Goal: Navigation & Orientation: Find specific page/section

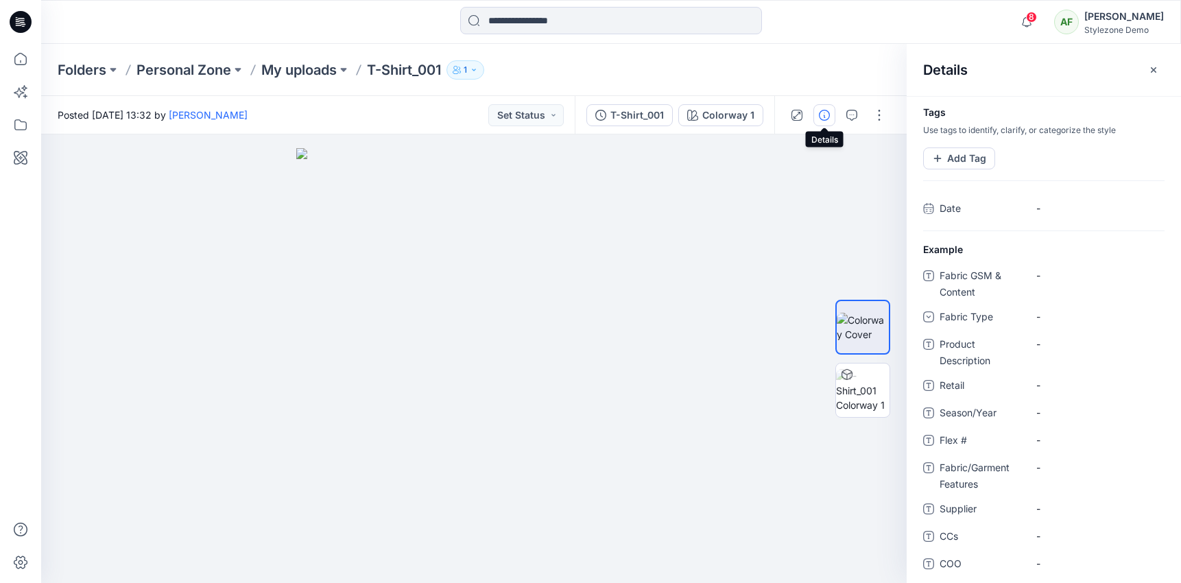
scroll to position [1022, 0]
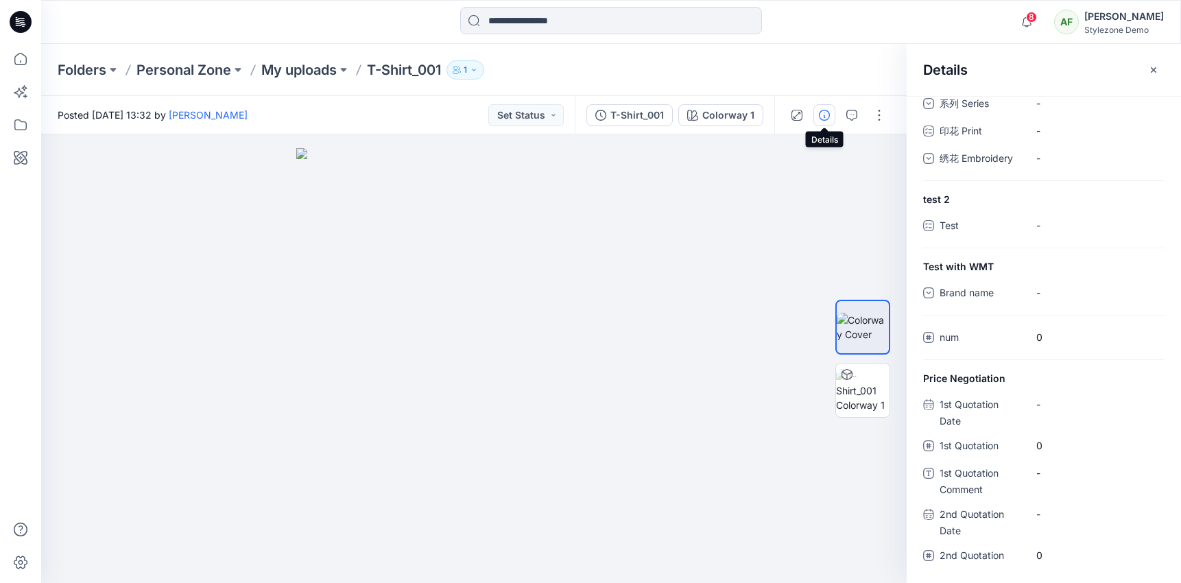
click at [234, 84] on div "Folders Personal Zone My uploads T-Shirt_001 1" at bounding box center [611, 70] width 1140 height 52
click at [1157, 69] on icon "button" at bounding box center [1154, 69] width 11 height 11
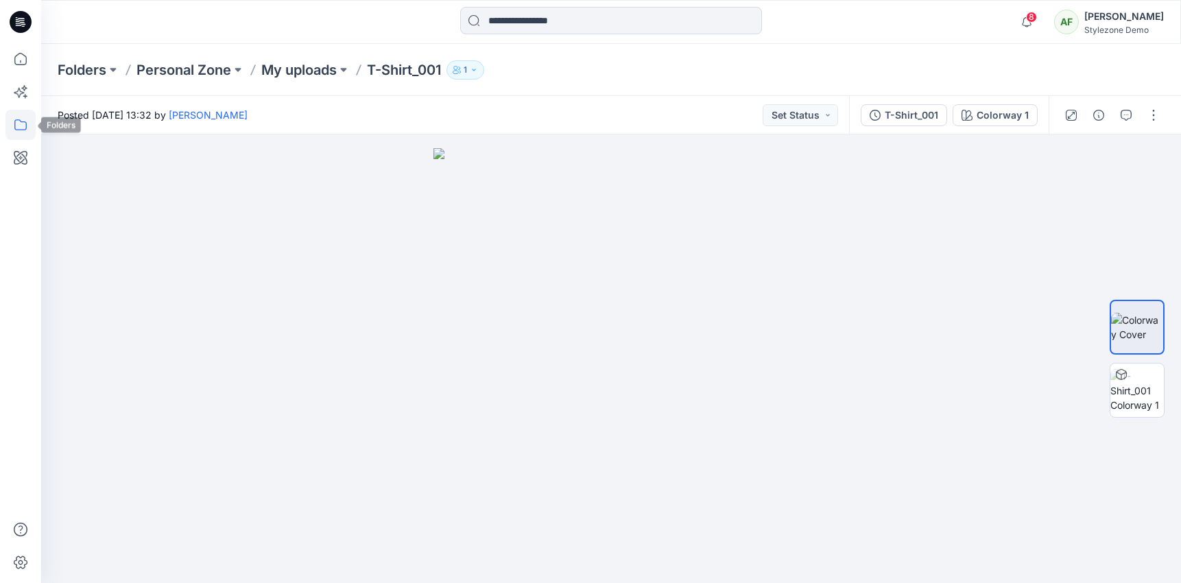
click at [12, 134] on icon at bounding box center [20, 125] width 30 height 30
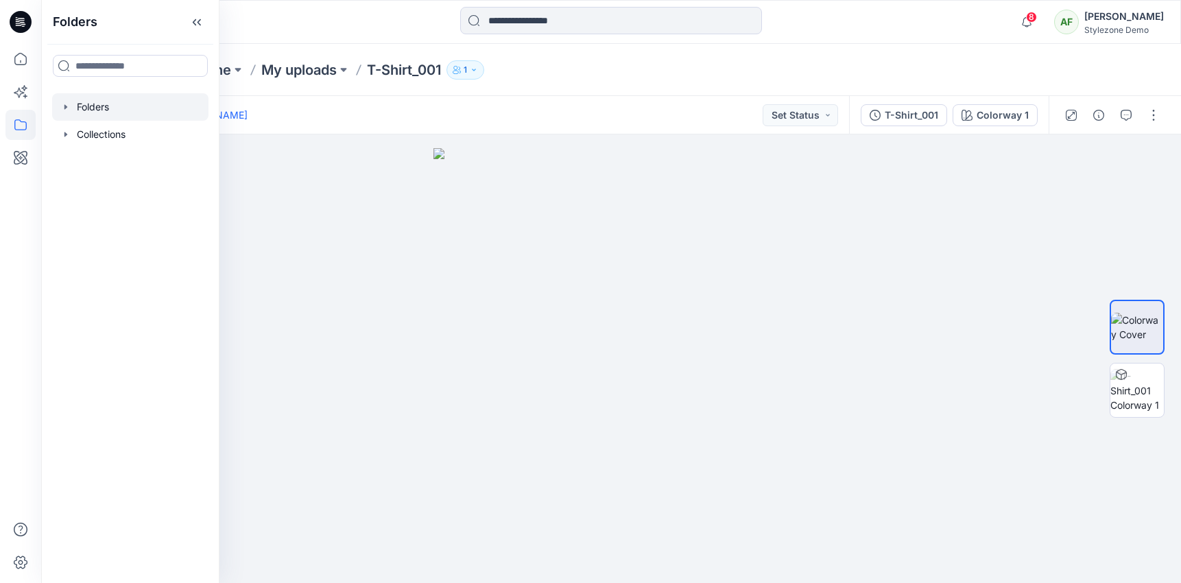
click at [67, 105] on icon "button" at bounding box center [65, 107] width 11 height 11
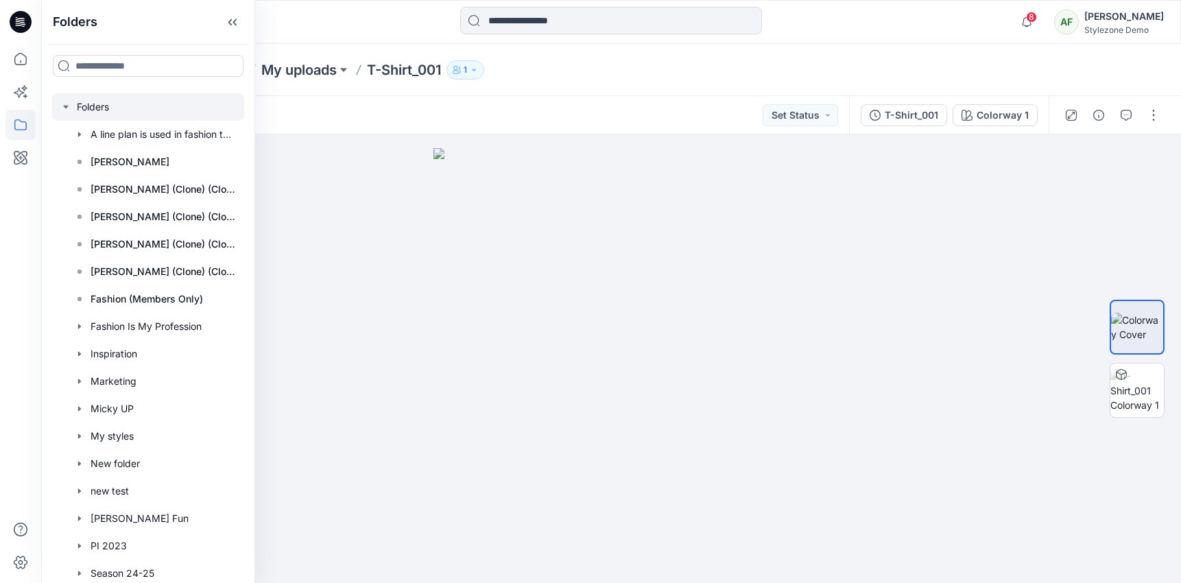
click at [66, 106] on icon "button" at bounding box center [65, 107] width 5 height 3
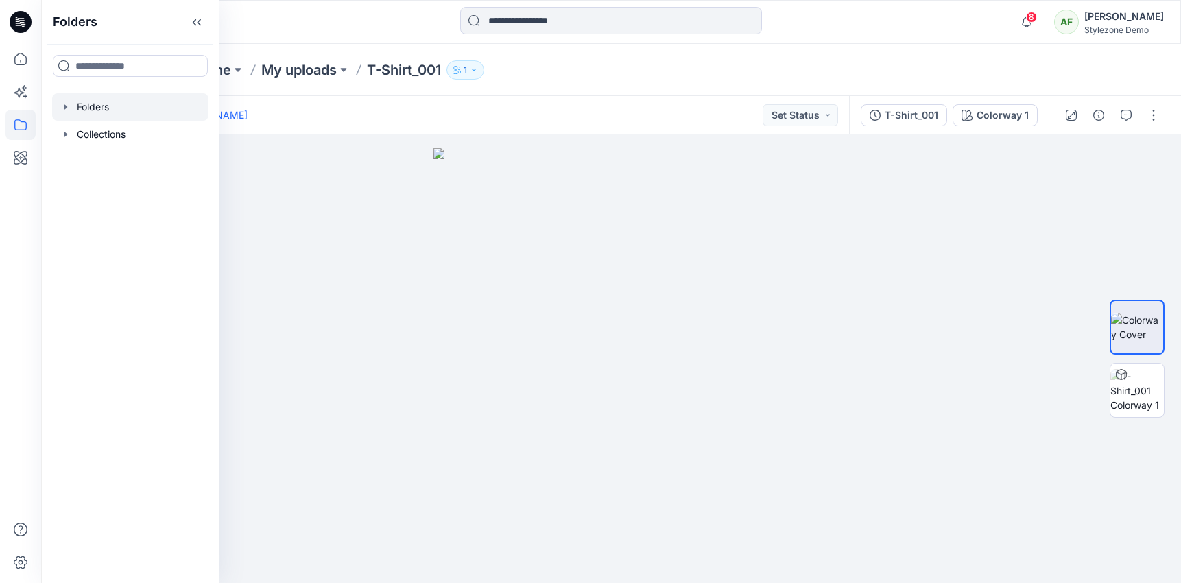
click at [66, 106] on icon "button" at bounding box center [65, 106] width 3 height 5
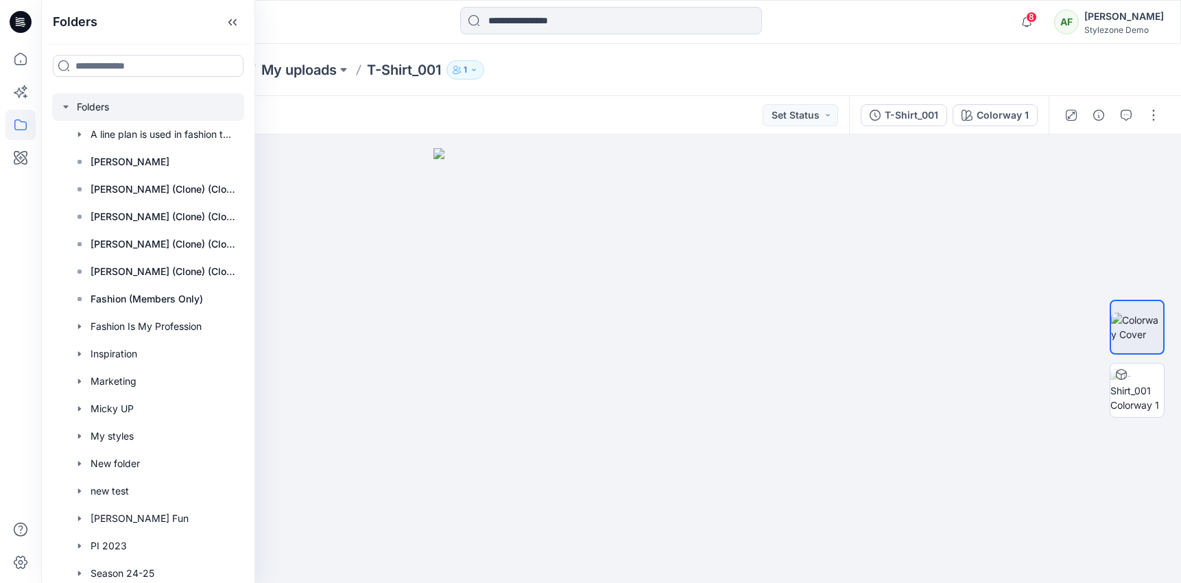
click at [66, 108] on icon "button" at bounding box center [65, 107] width 5 height 3
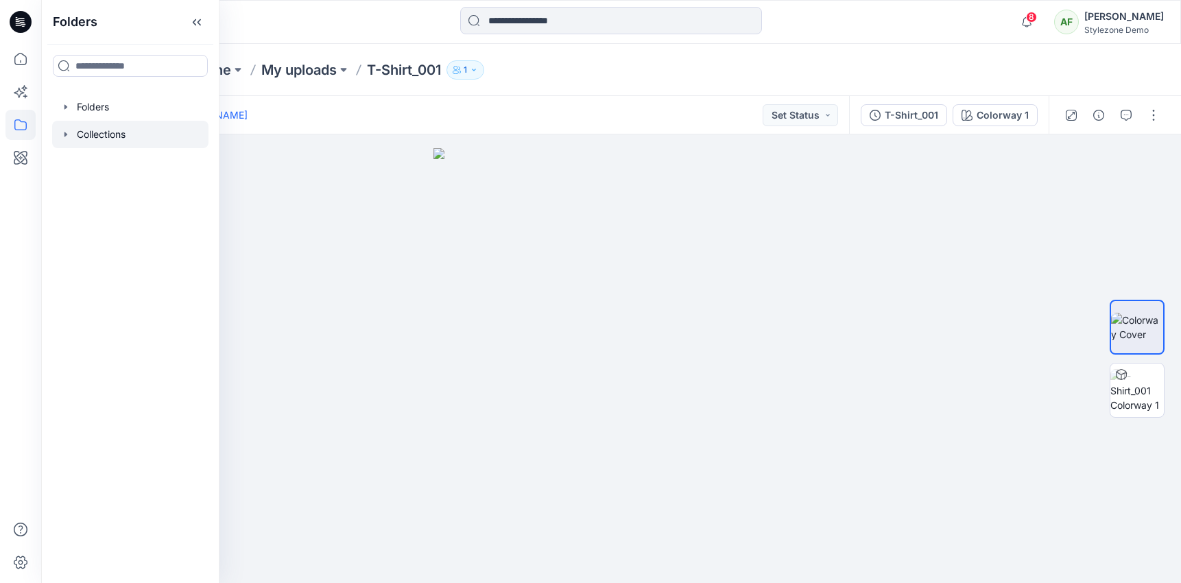
click at [64, 131] on icon "button" at bounding box center [65, 134] width 11 height 11
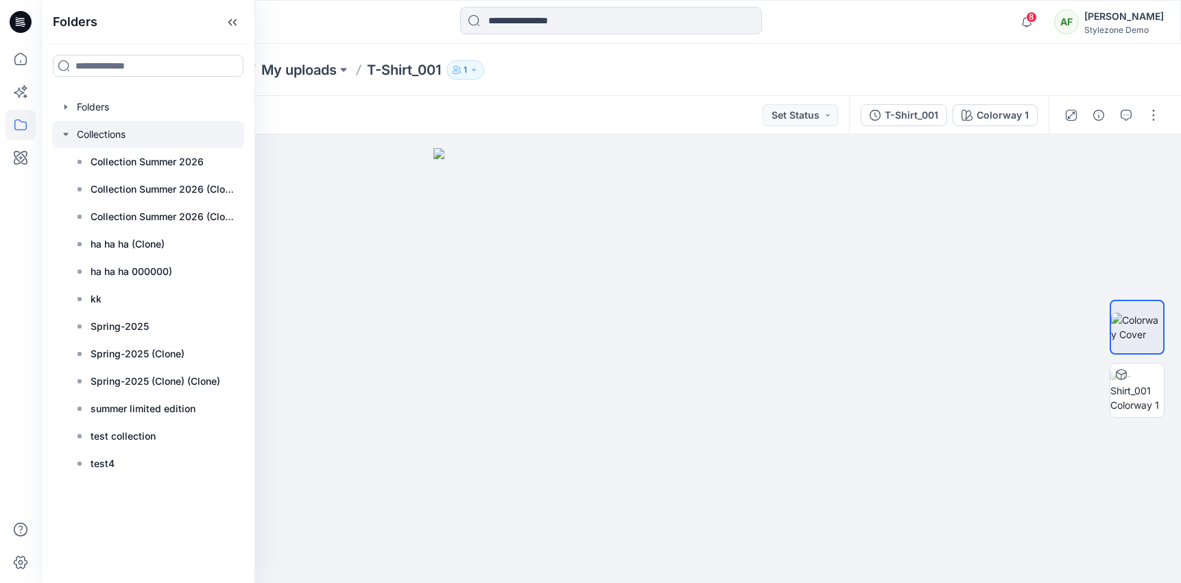
click at [64, 131] on icon "button" at bounding box center [65, 134] width 11 height 11
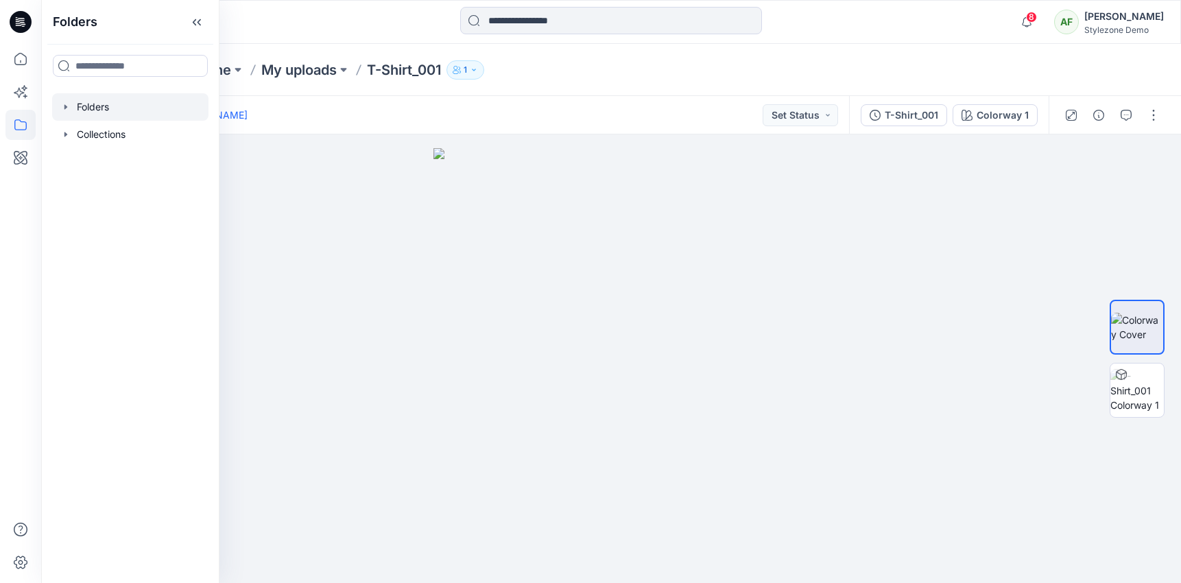
click at [66, 103] on icon "button" at bounding box center [65, 107] width 11 height 11
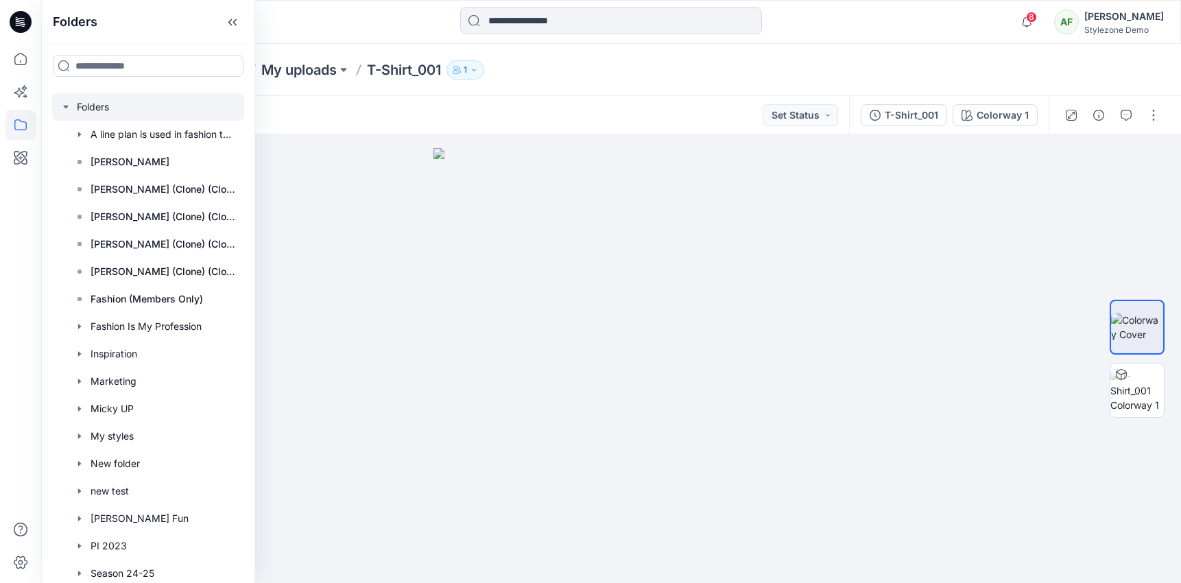
click at [66, 103] on icon "button" at bounding box center [65, 107] width 11 height 11
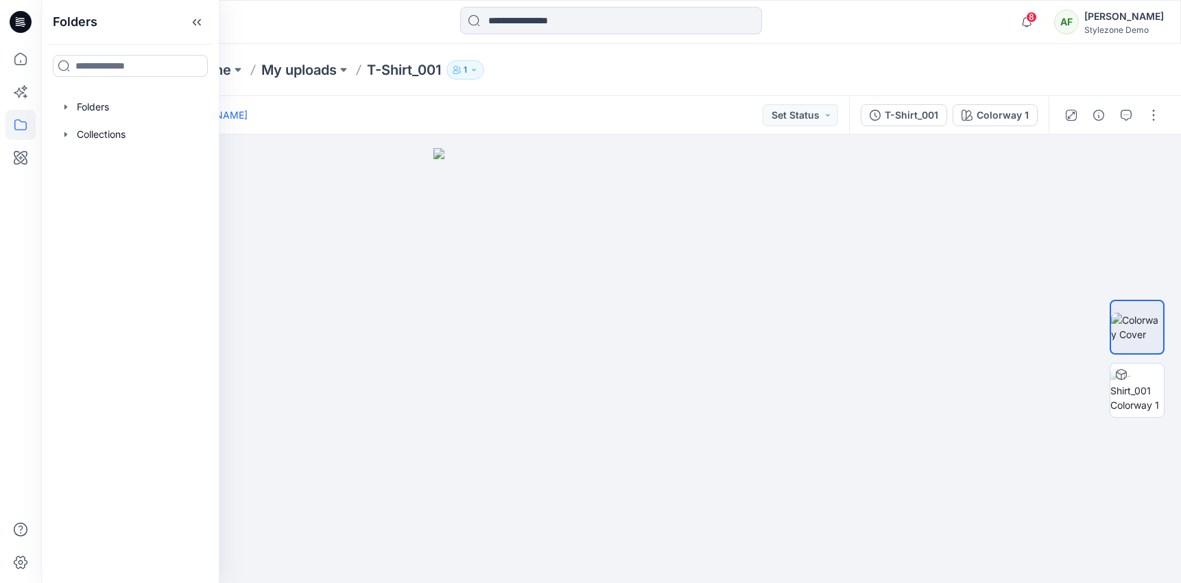
click at [296, 23] on div at bounding box center [183, 22] width 285 height 30
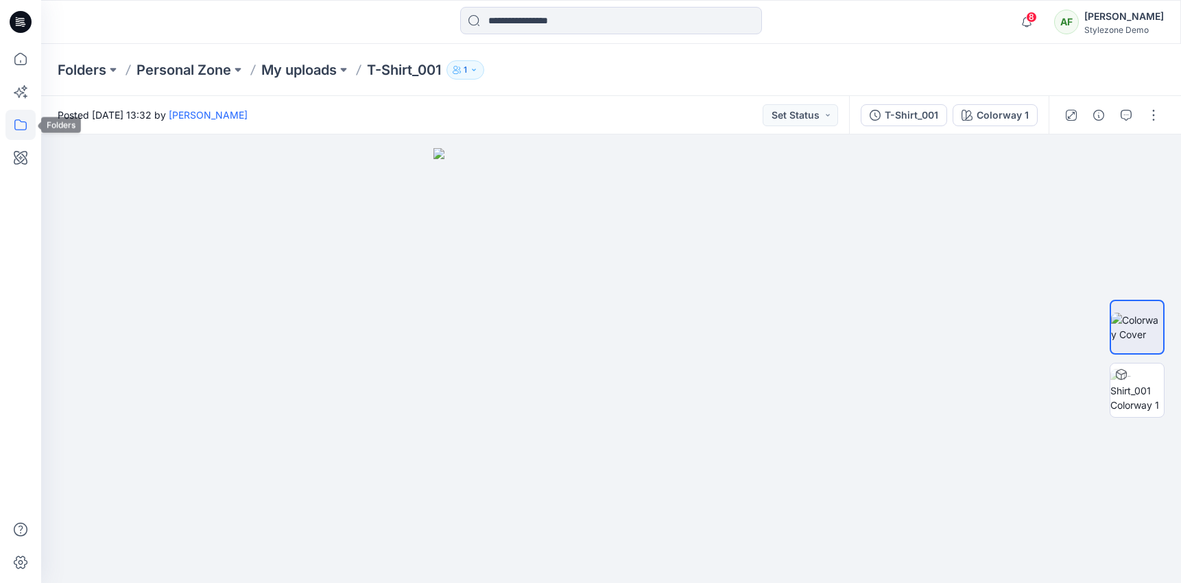
click at [31, 128] on icon at bounding box center [20, 125] width 30 height 30
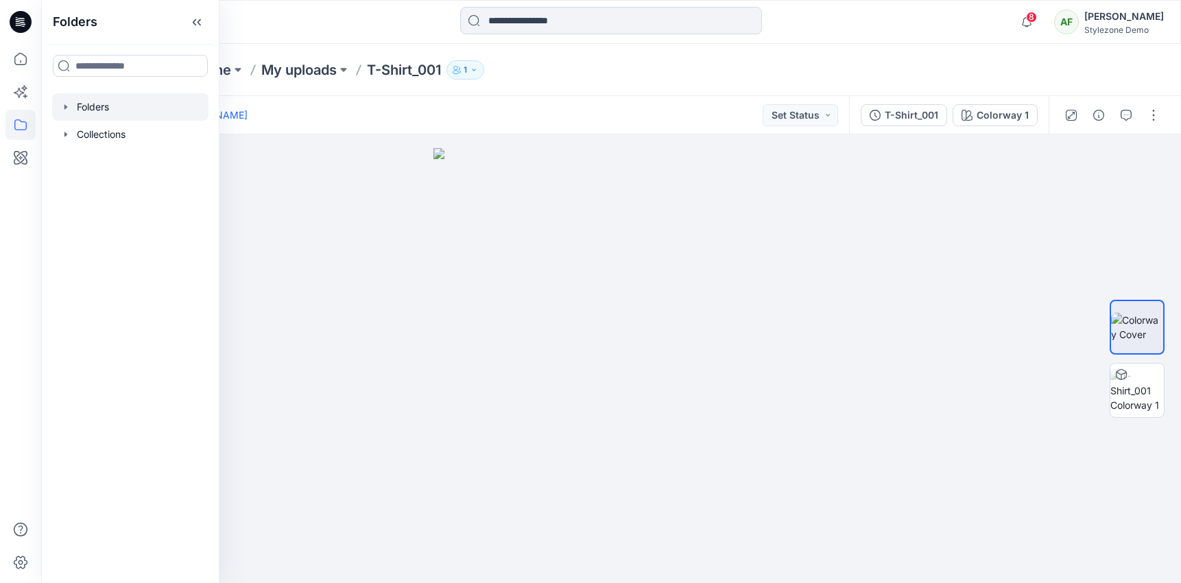
click at [99, 108] on div at bounding box center [130, 106] width 156 height 27
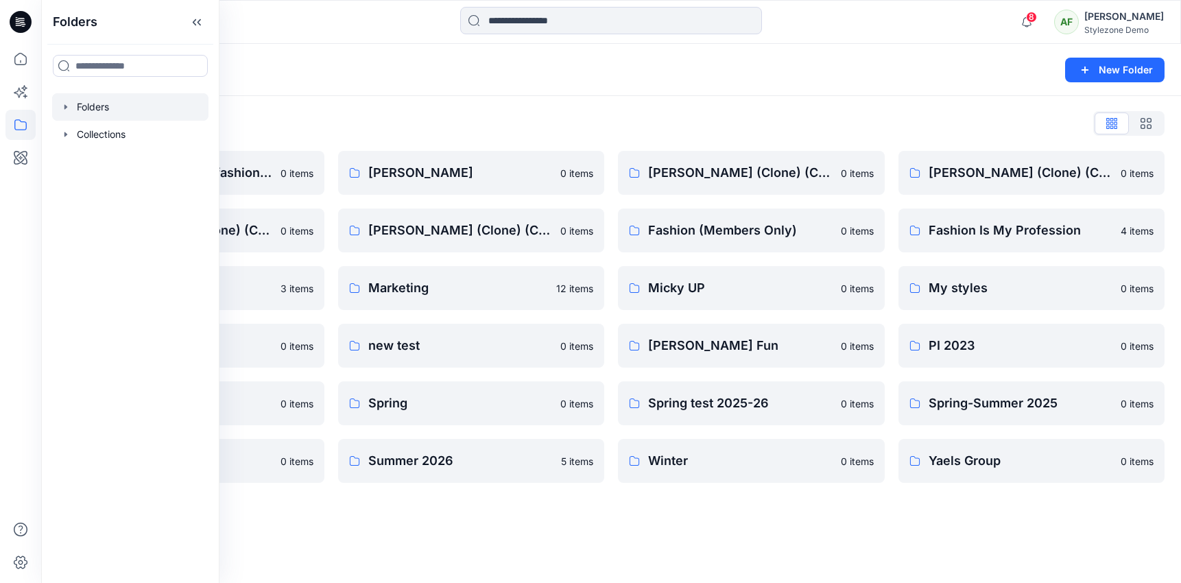
click at [346, 71] on div "Folders" at bounding box center [558, 69] width 1000 height 19
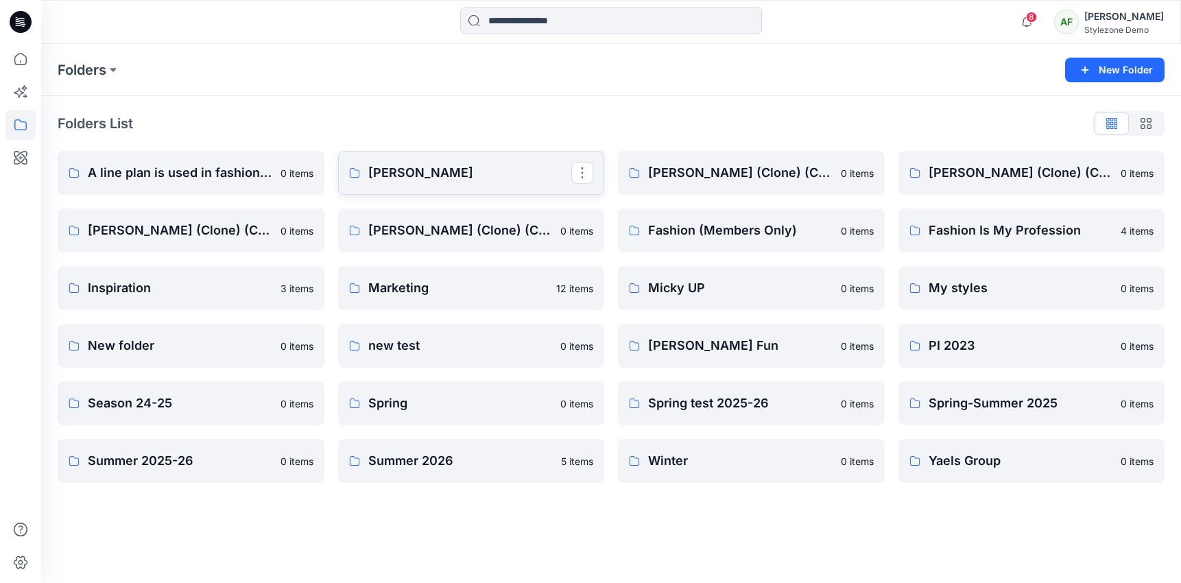
click at [442, 169] on p "[PERSON_NAME]" at bounding box center [470, 172] width 204 height 19
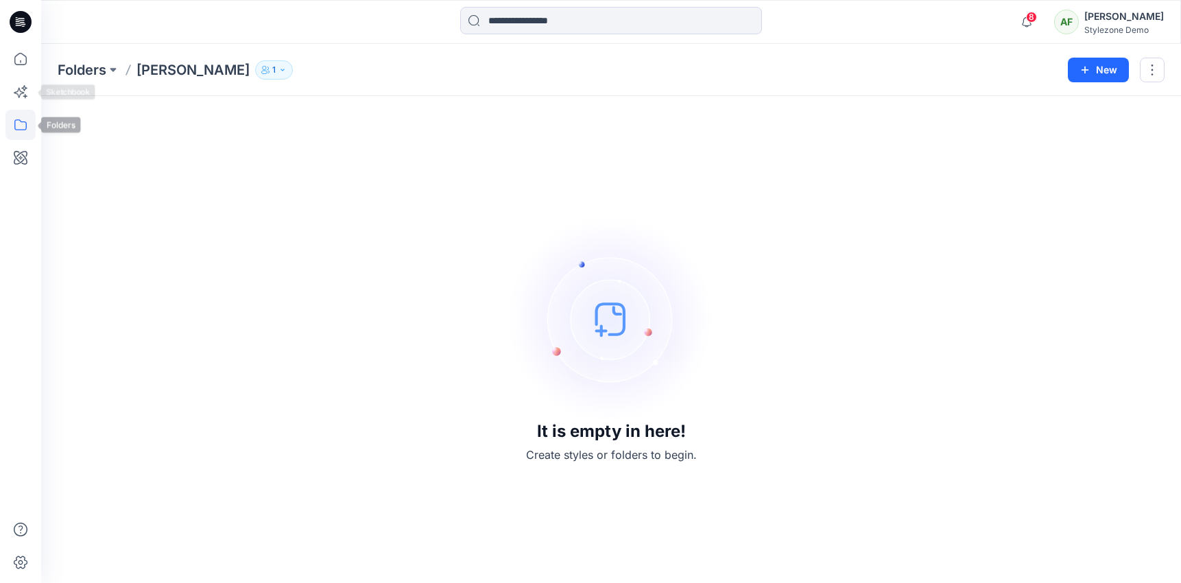
click at [20, 126] on icon at bounding box center [20, 125] width 30 height 30
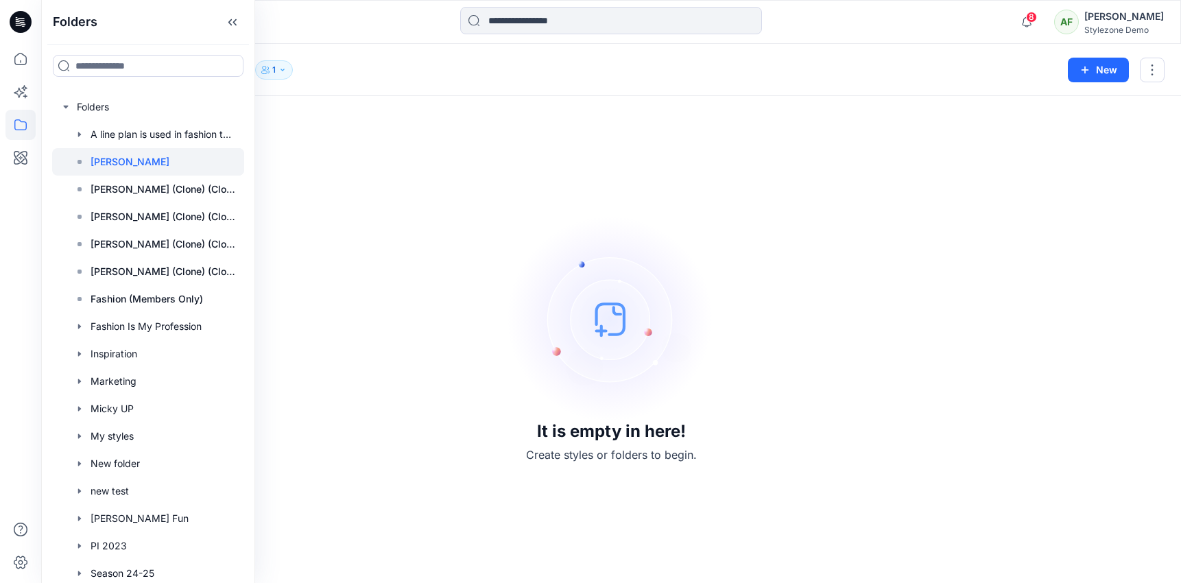
click at [377, 79] on div "Folders [PERSON_NAME] 1 New" at bounding box center [611, 70] width 1140 height 52
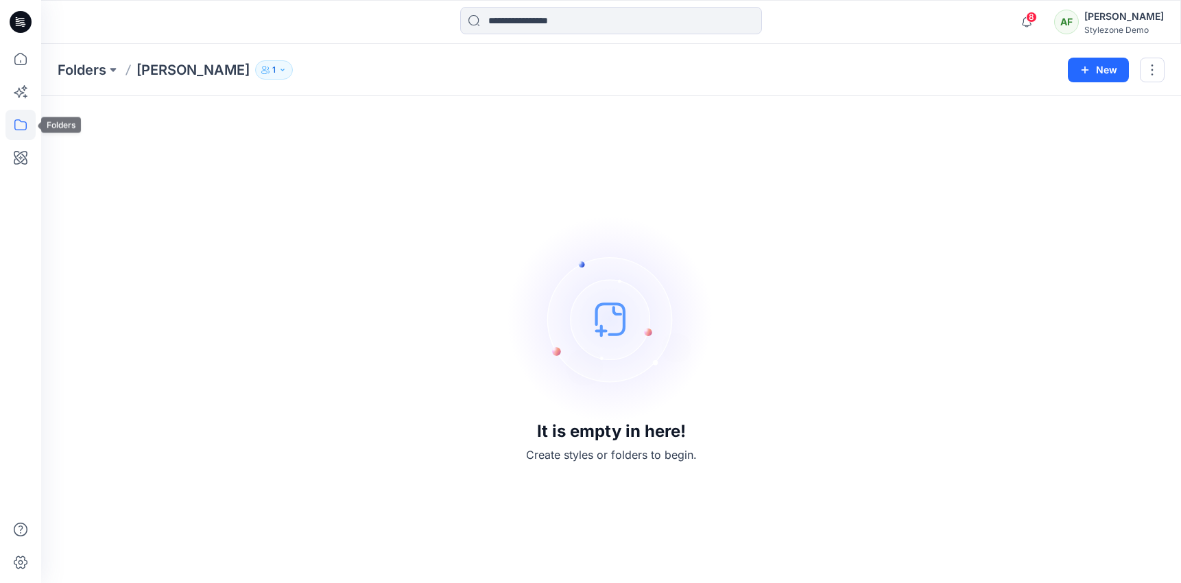
click at [30, 133] on icon at bounding box center [20, 125] width 30 height 30
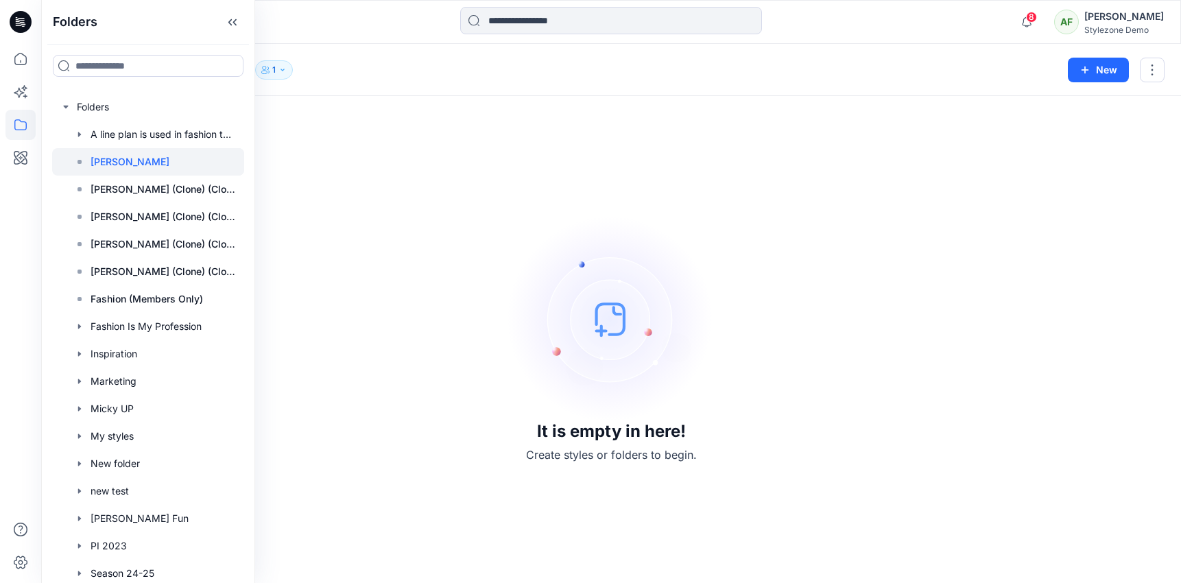
click at [302, 119] on div "It is empty in here! Create styles or folders to begin." at bounding box center [611, 340] width 1107 height 454
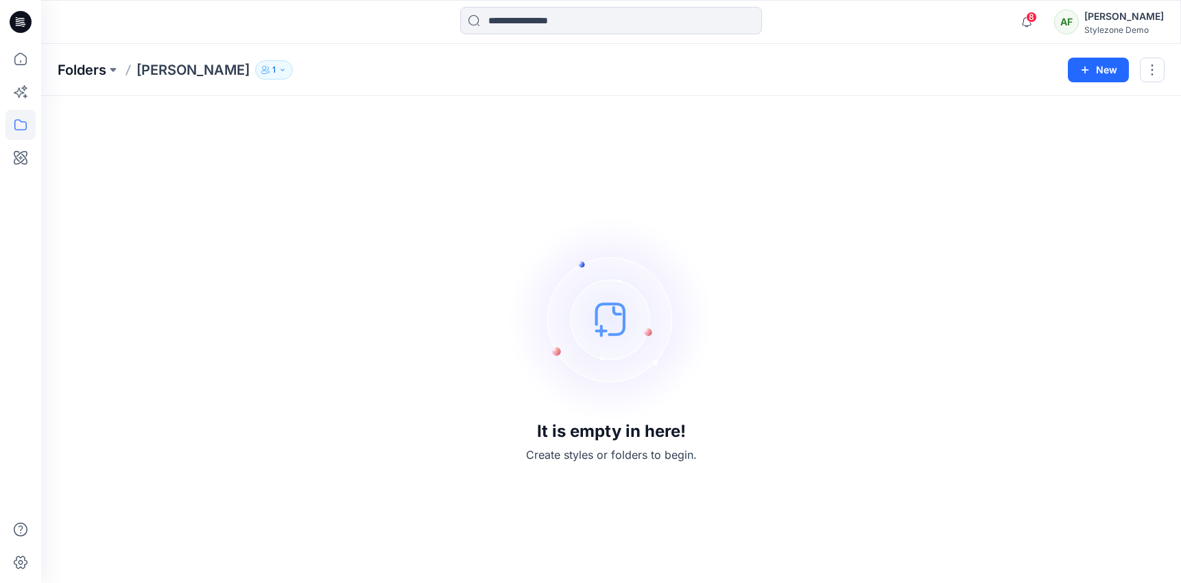
click at [75, 75] on p "Folders" at bounding box center [82, 69] width 49 height 19
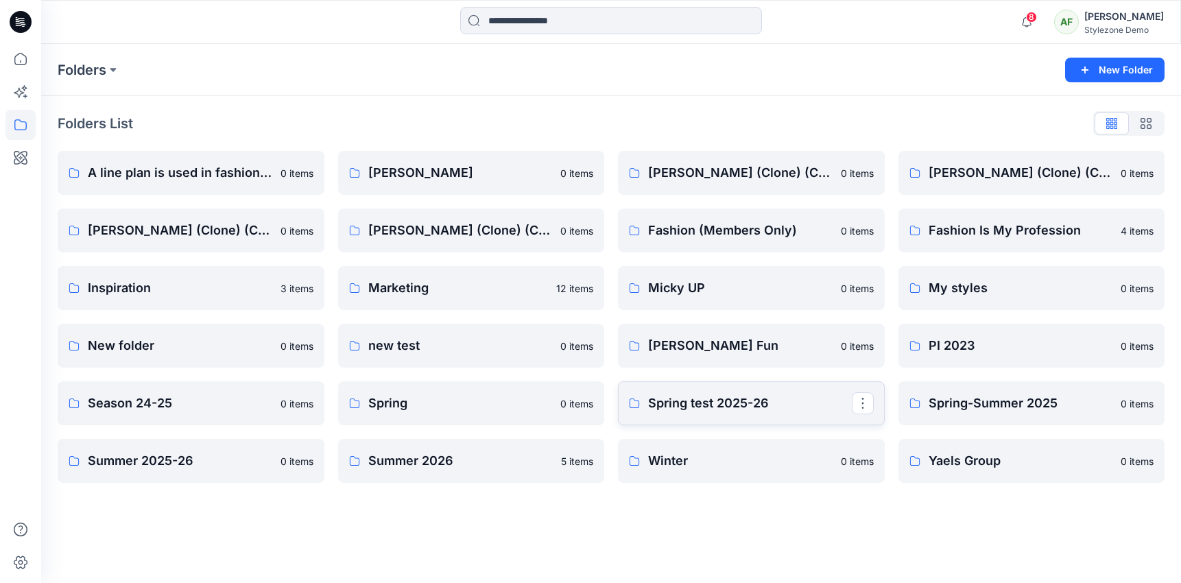
click at [701, 412] on p "Spring test 2025-26" at bounding box center [750, 403] width 204 height 19
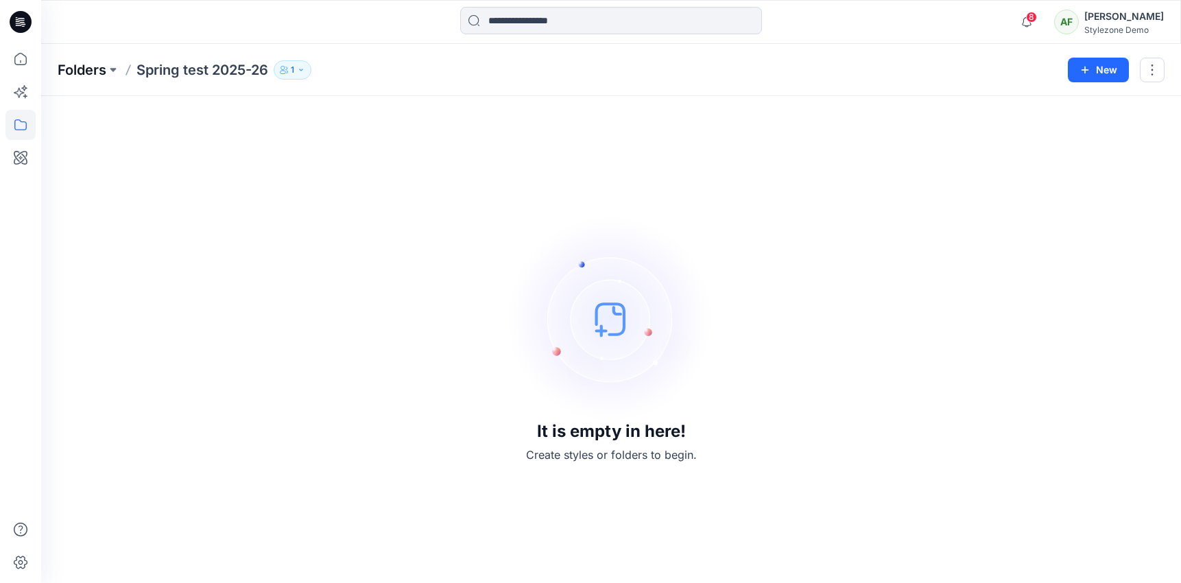
click at [89, 73] on p "Folders" at bounding box center [82, 69] width 49 height 19
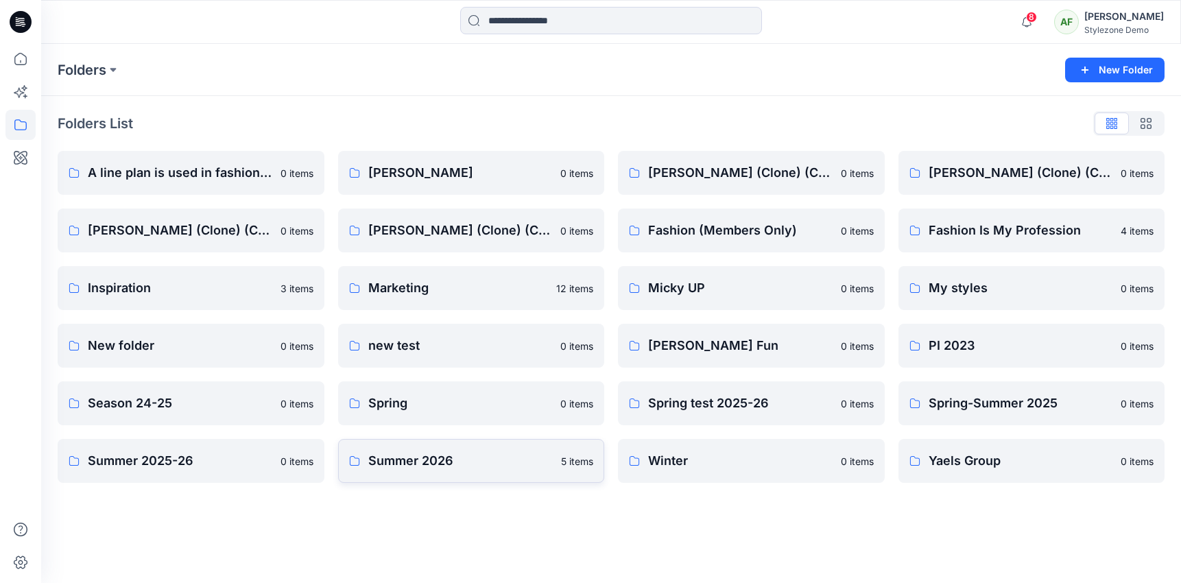
click at [451, 449] on link "Summer 2026 5 items" at bounding box center [471, 461] width 267 height 44
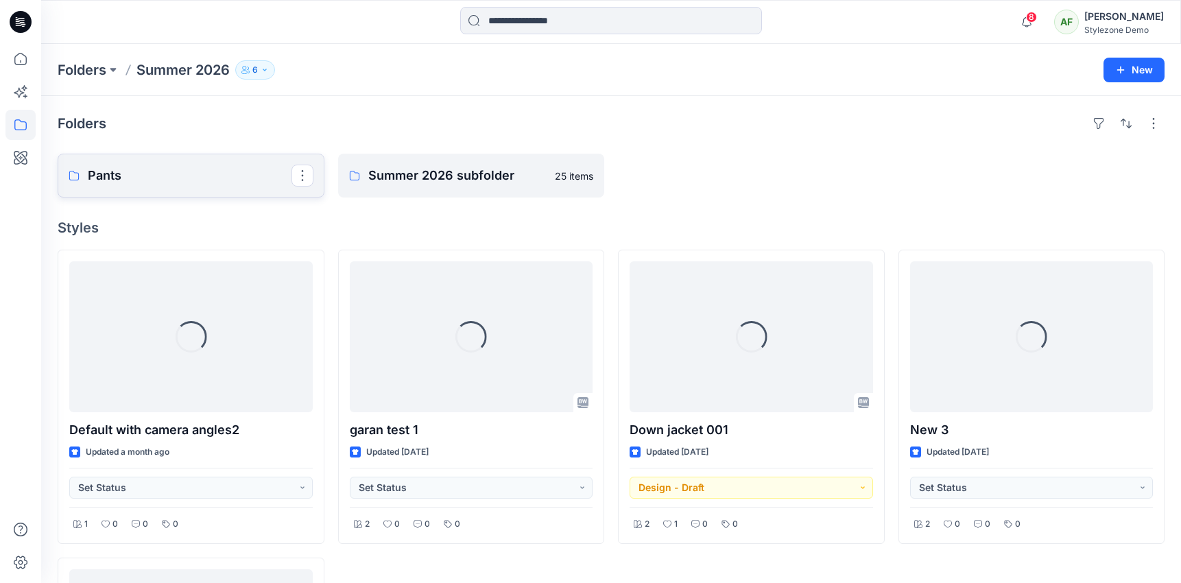
click at [227, 176] on p "Pants" at bounding box center [190, 175] width 204 height 19
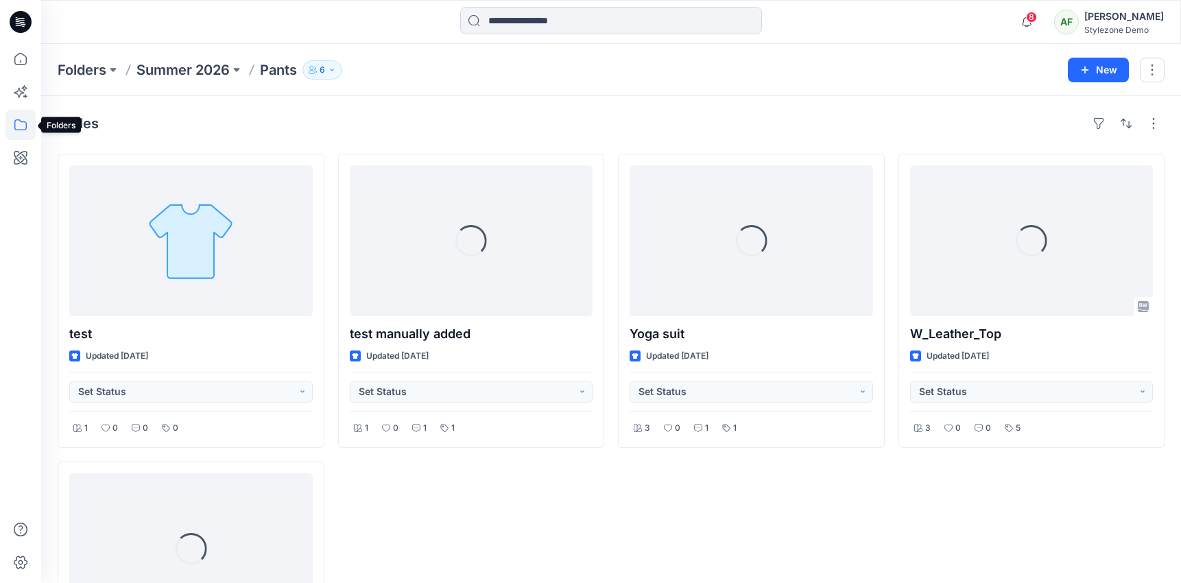
click at [21, 123] on icon at bounding box center [20, 125] width 30 height 30
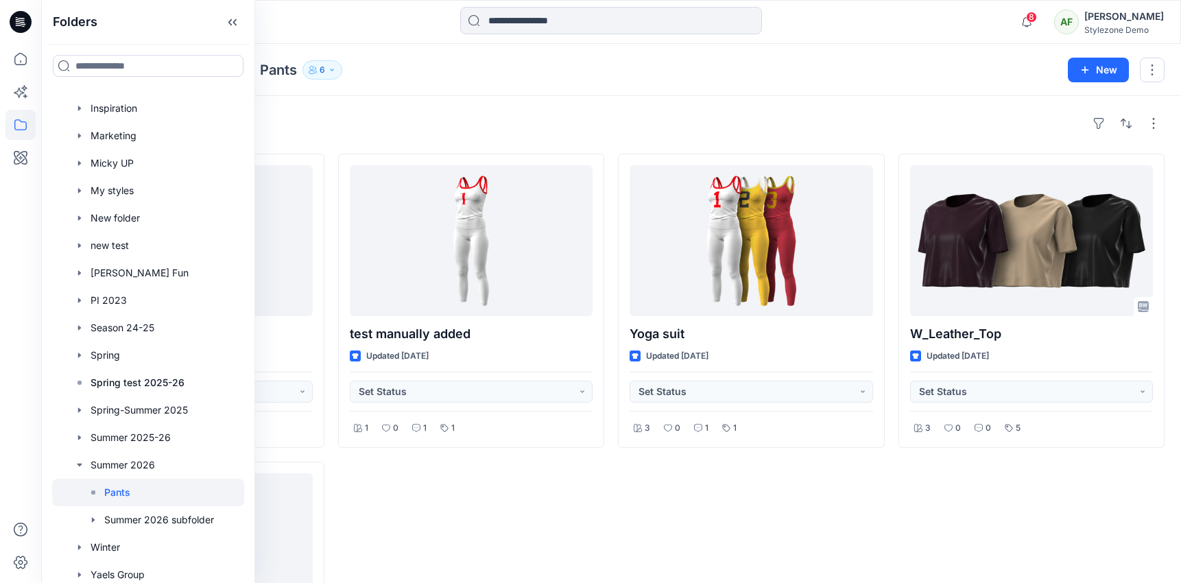
scroll to position [279, 0]
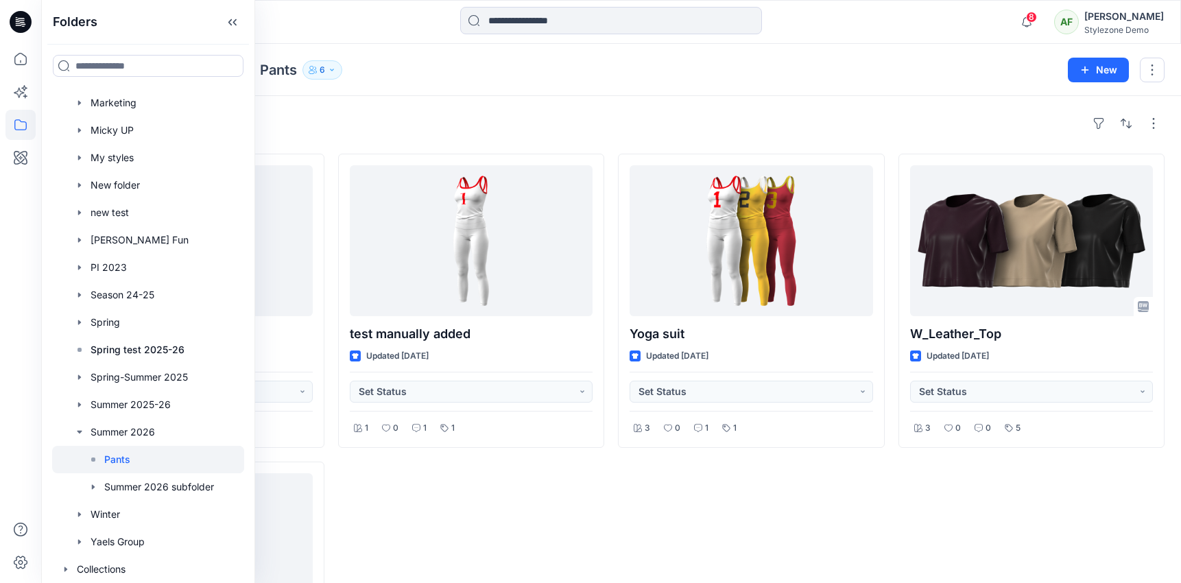
click at [419, 102] on div "Styles test Updated [DATE] Set Status 1 0 0 0 X Bomber Jacket Updated [DATE] Se…" at bounding box center [611, 434] width 1140 height 676
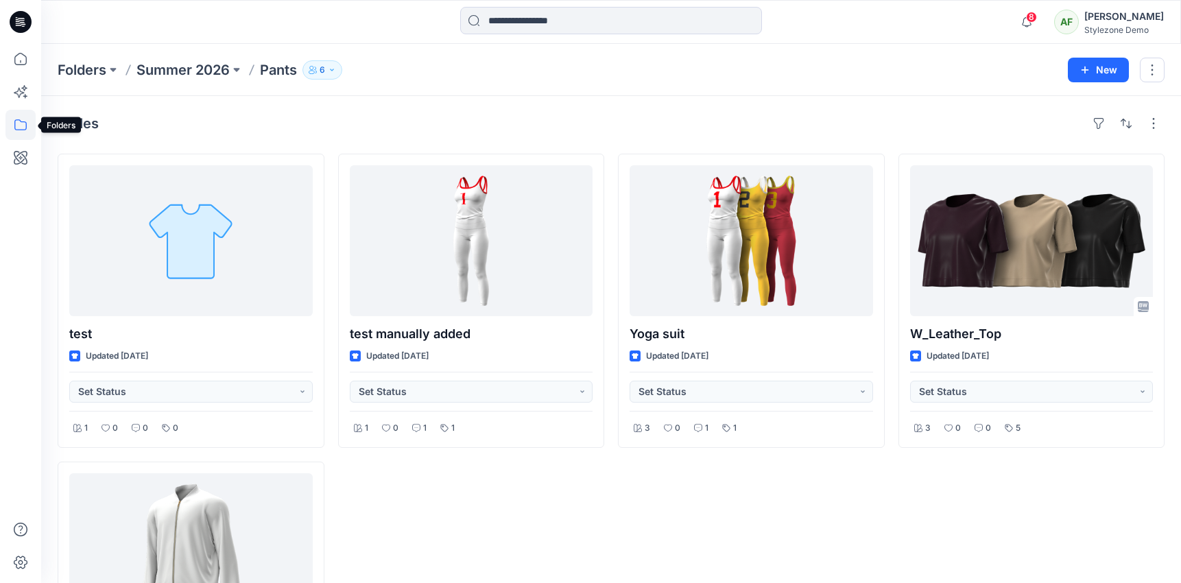
click at [21, 118] on icon at bounding box center [20, 125] width 30 height 30
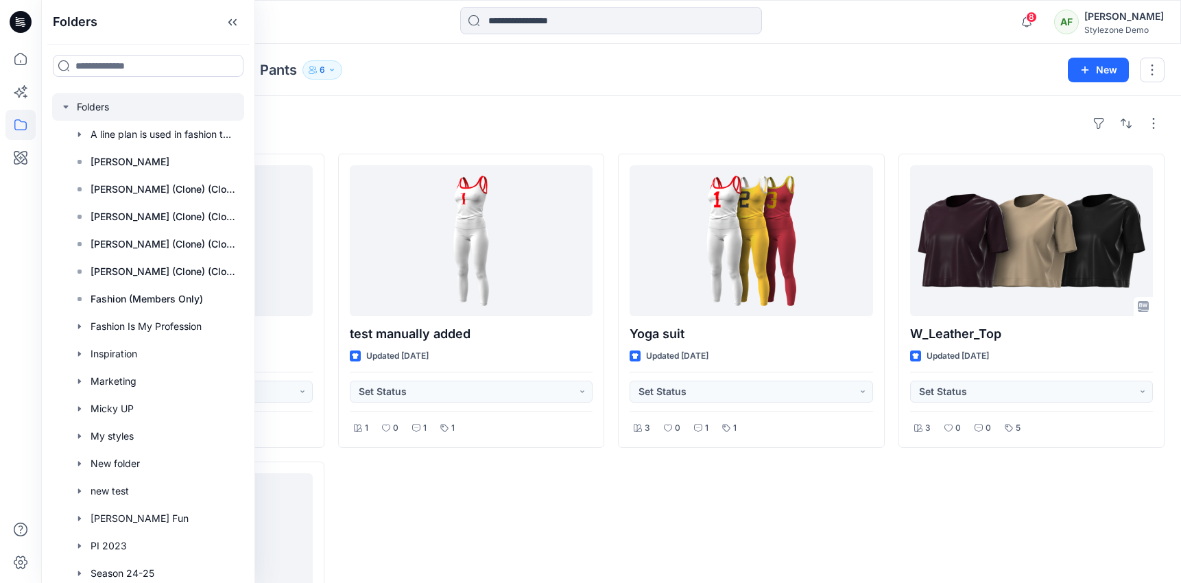
click at [64, 102] on icon "button" at bounding box center [65, 107] width 11 height 11
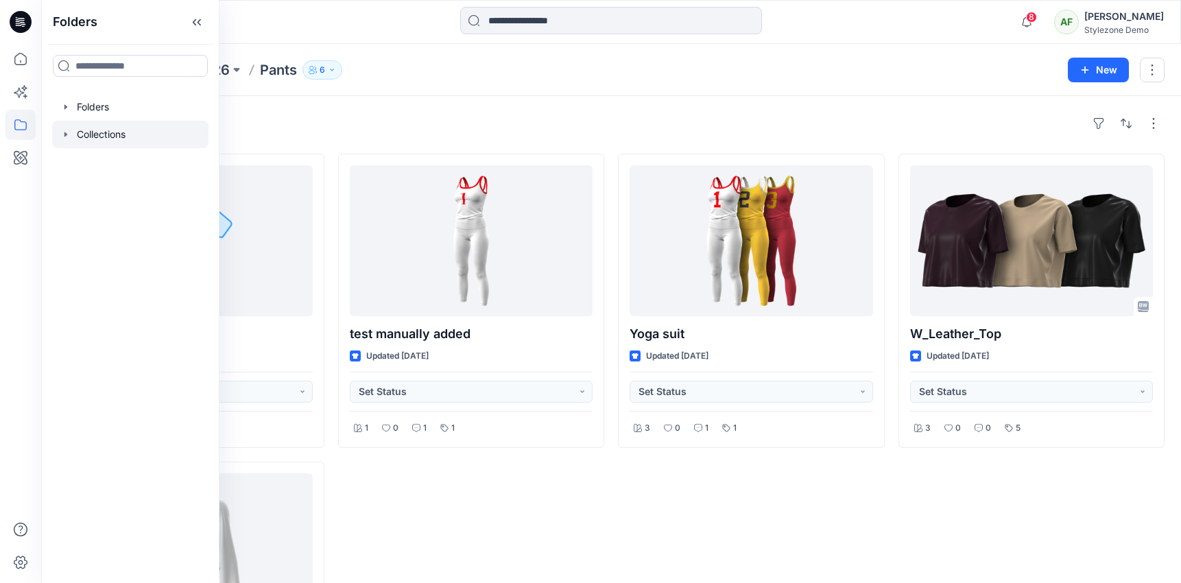
click at [91, 130] on div at bounding box center [130, 134] width 156 height 27
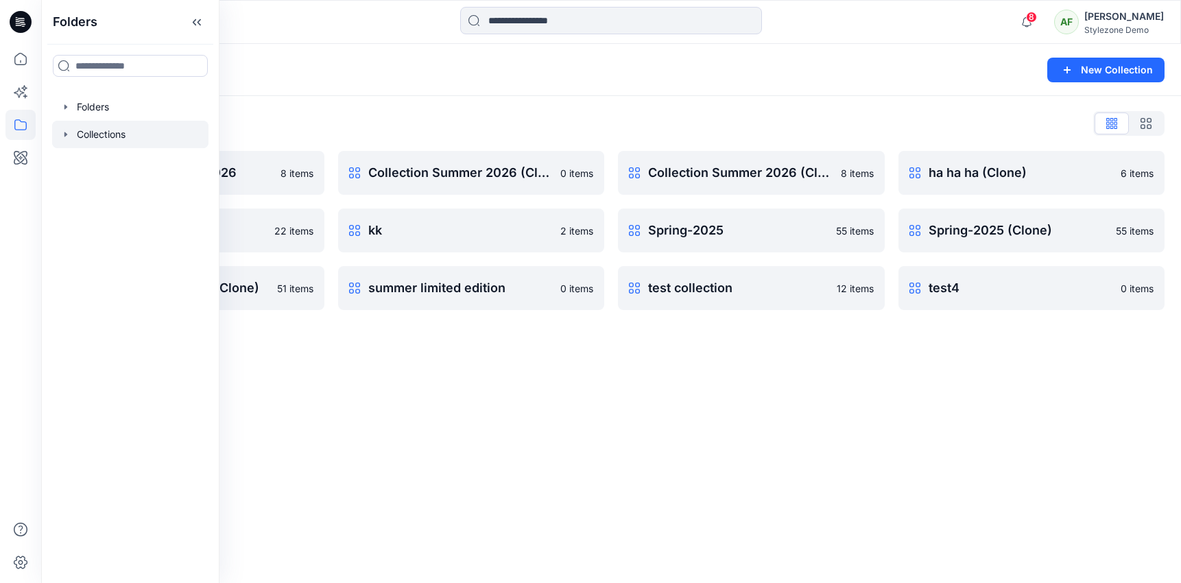
click at [351, 109] on div "Collections List Collection Summer 2026 8 items ha ha ha 000000) 22 items Sprin…" at bounding box center [611, 211] width 1140 height 231
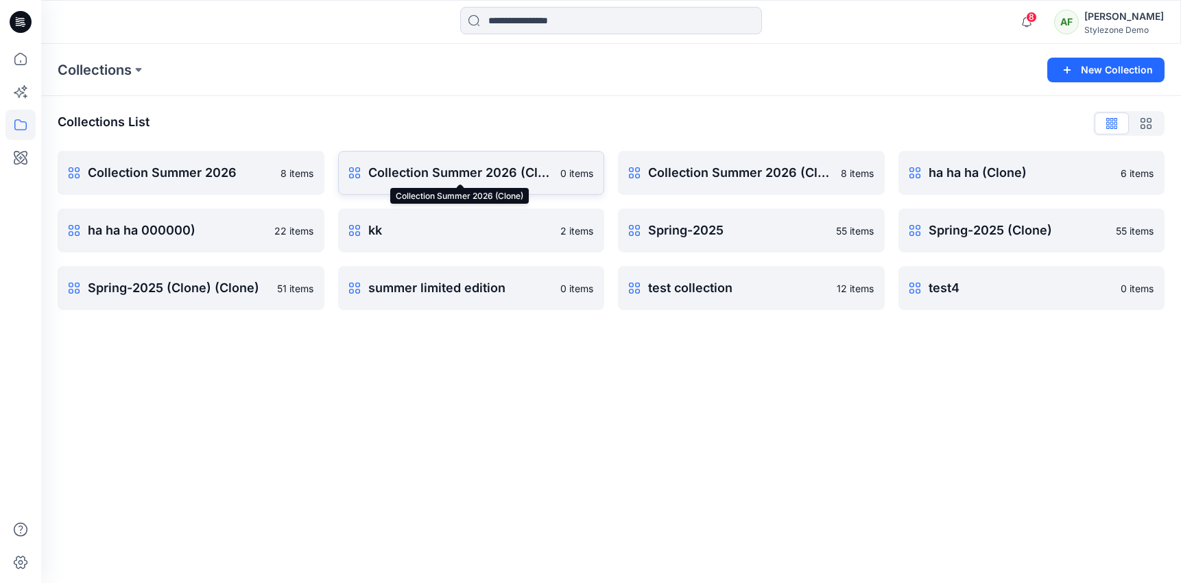
click at [433, 176] on p "Collection Summer 2026 (Clone)" at bounding box center [460, 172] width 185 height 19
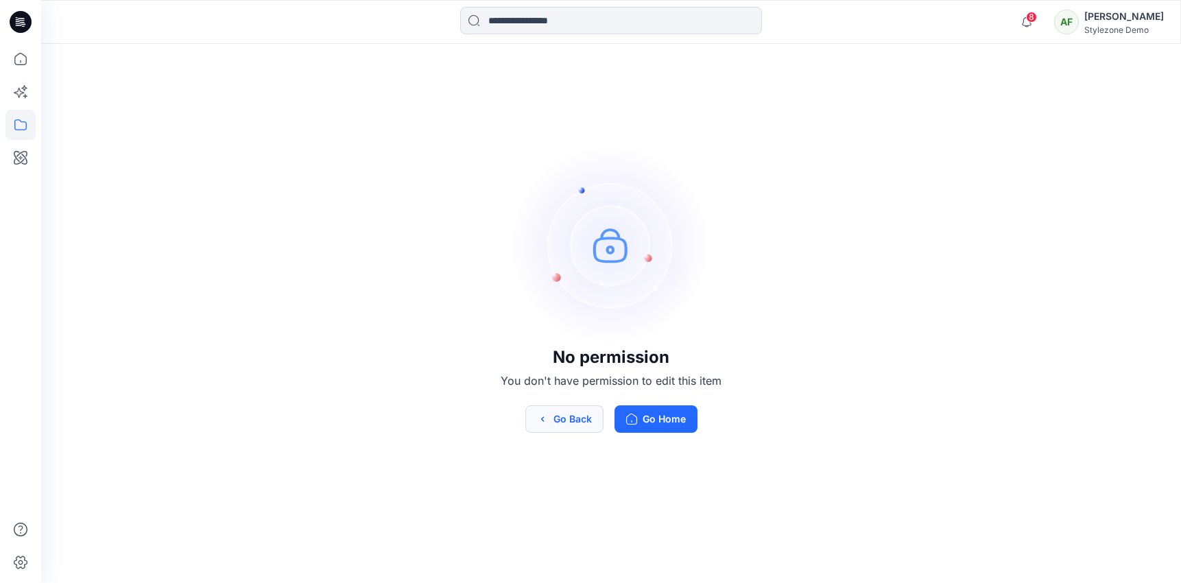
click at [587, 432] on button "Go Back" at bounding box center [565, 418] width 78 height 27
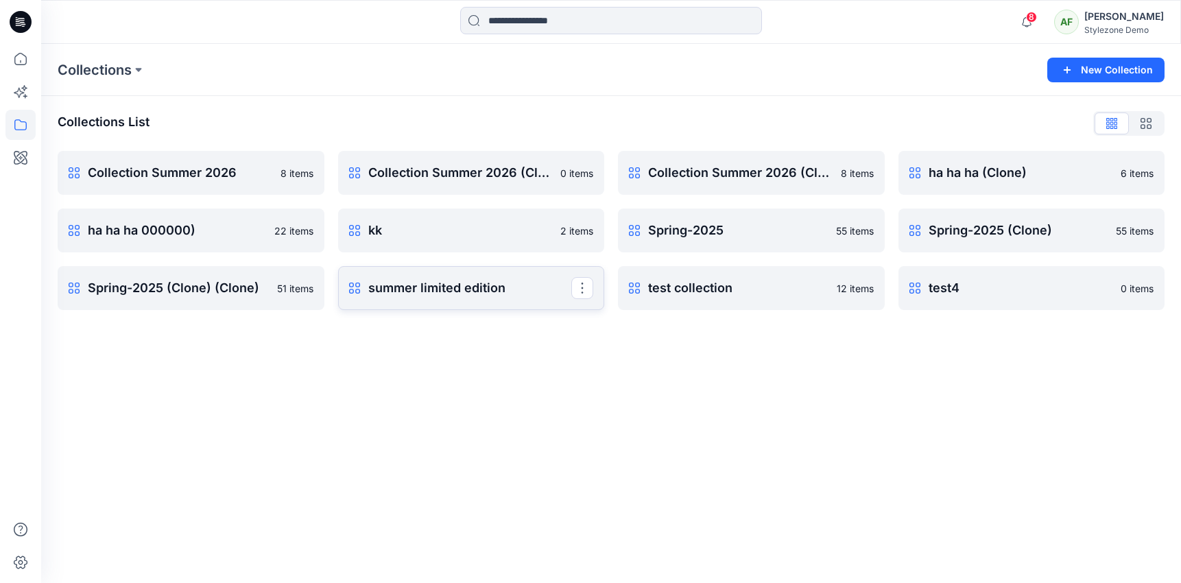
click at [513, 282] on p "summer limited edition" at bounding box center [470, 288] width 204 height 19
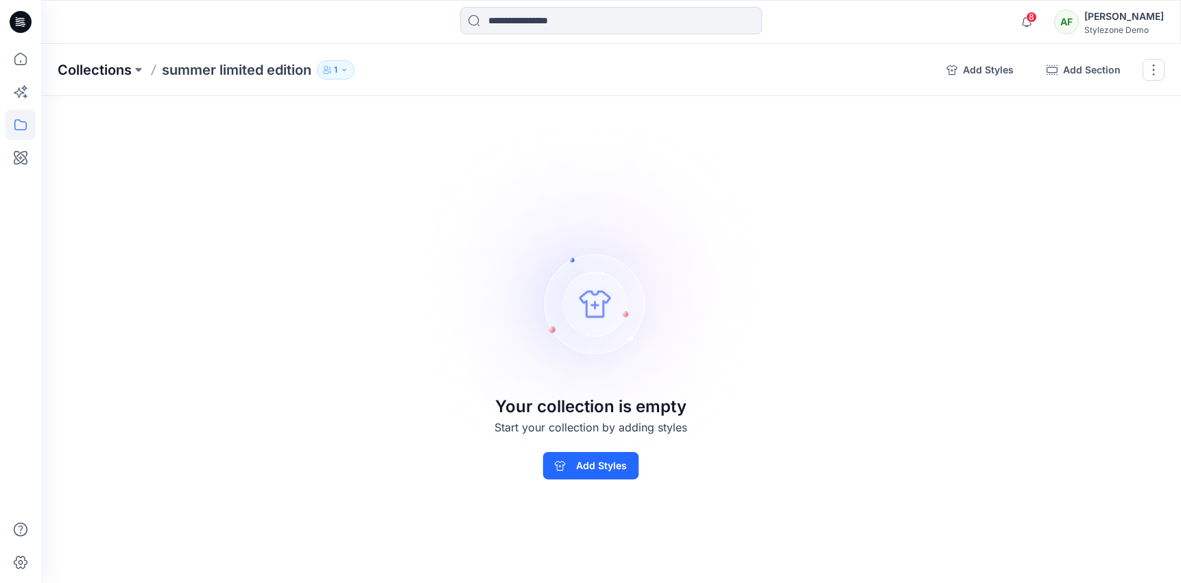
click at [104, 71] on p "Collections" at bounding box center [95, 69] width 74 height 19
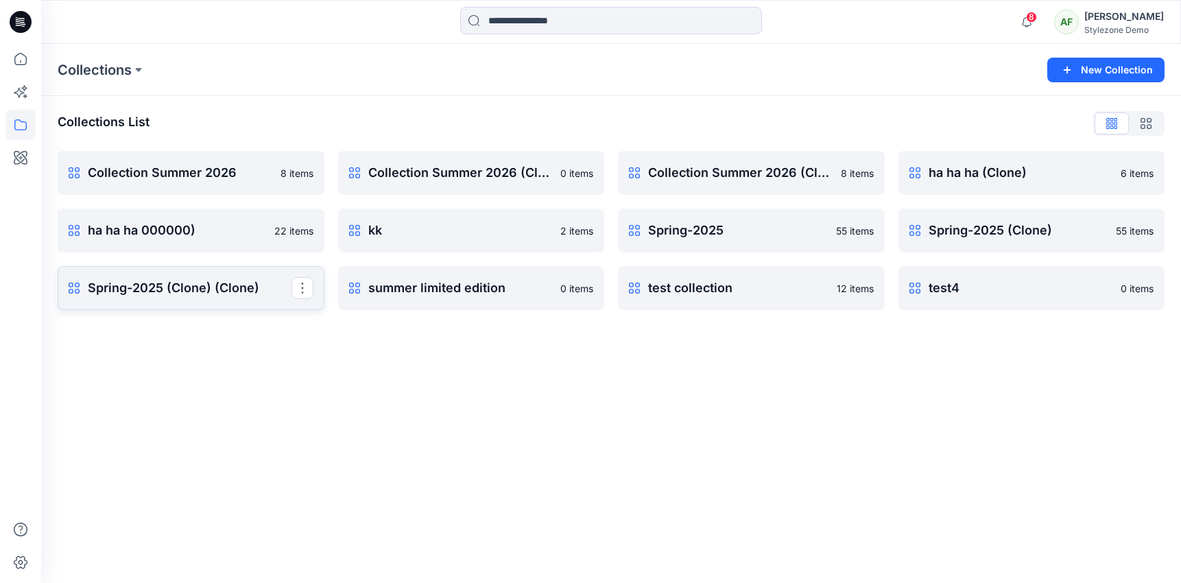
click at [230, 288] on p "Spring-2025 (Clone) (Clone)" at bounding box center [190, 288] width 204 height 19
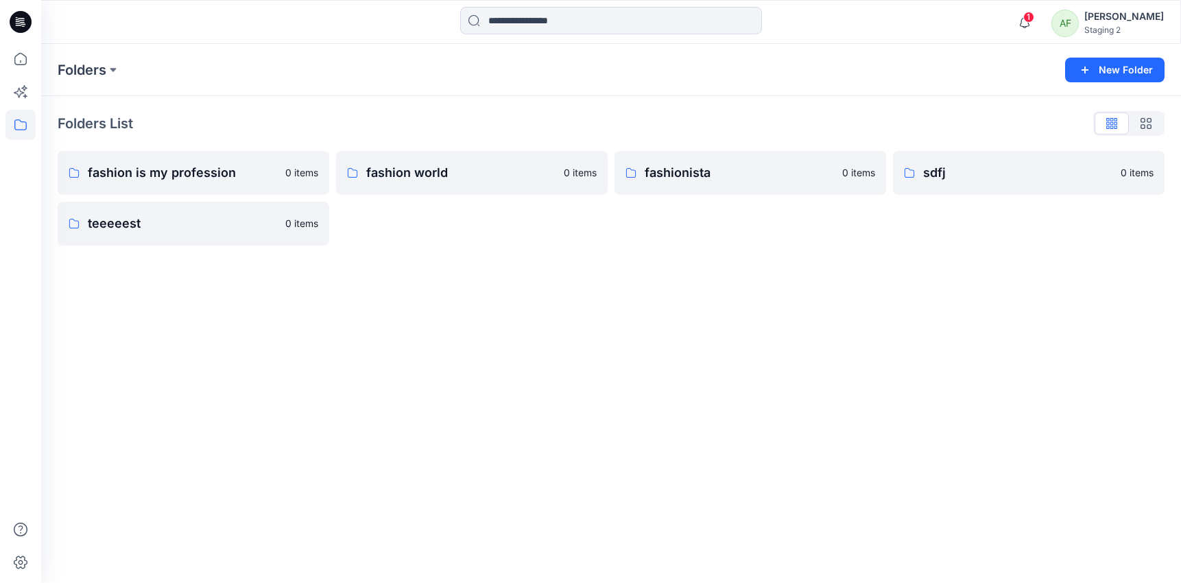
click at [23, 133] on icon at bounding box center [20, 125] width 30 height 30
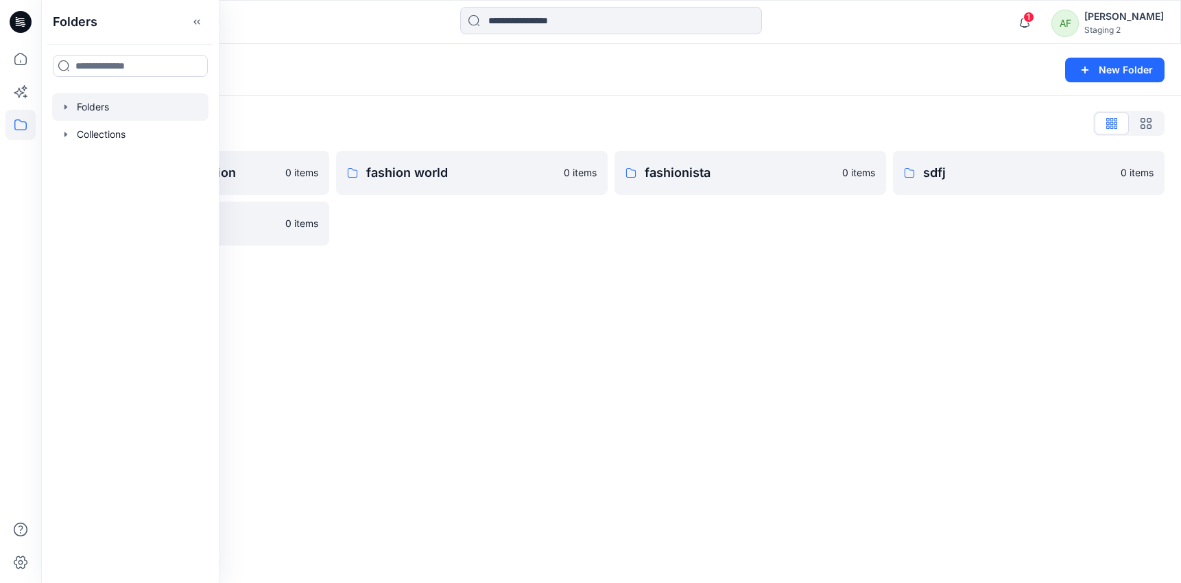
click at [64, 109] on icon "button" at bounding box center [65, 107] width 11 height 11
click at [289, 83] on div "Folders New Folder" at bounding box center [611, 70] width 1140 height 52
